Goal: Information Seeking & Learning: Learn about a topic

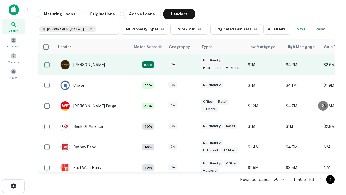
click at [192, 65] on div "CA" at bounding box center [182, 64] width 27 height 7
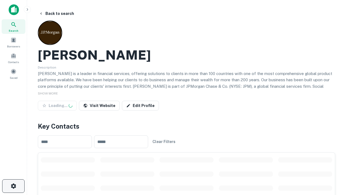
click at [13, 186] on icon "button" at bounding box center [13, 186] width 6 height 6
